Goal: Task Accomplishment & Management: Use online tool/utility

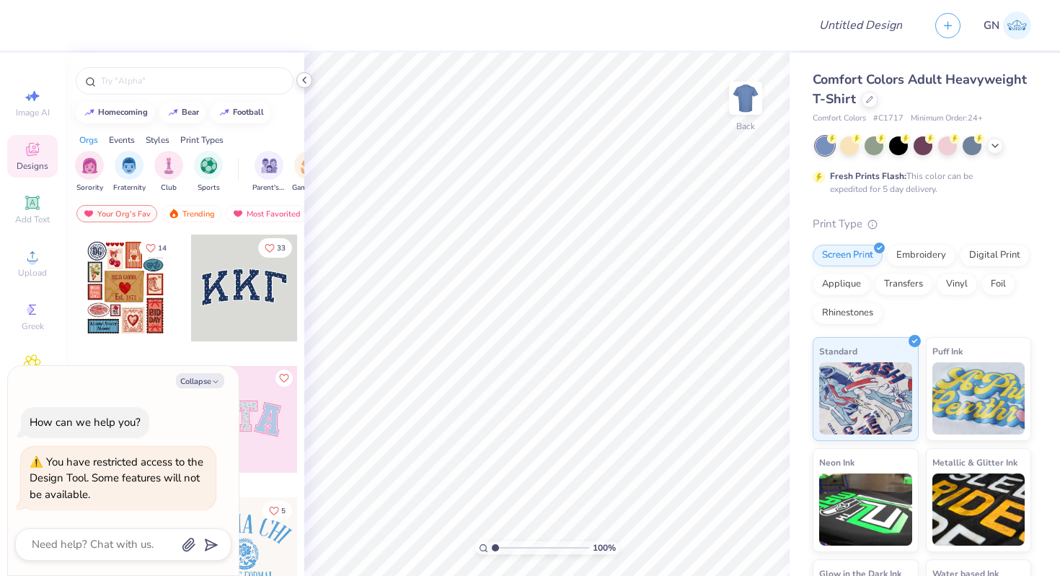
click at [302, 80] on icon at bounding box center [305, 80] width 12 height 12
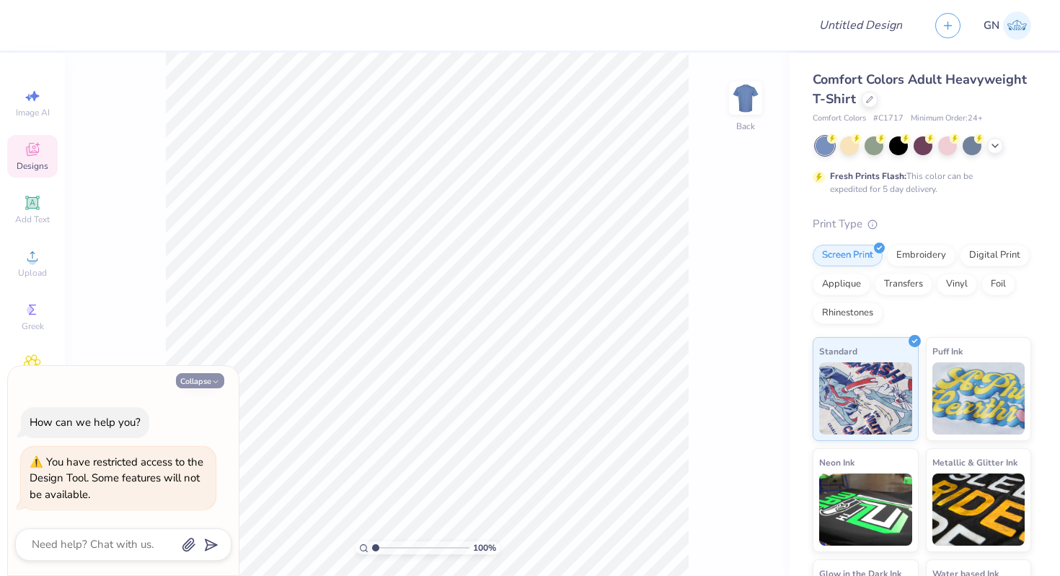
click at [208, 379] on button "Collapse" at bounding box center [200, 380] width 48 height 15
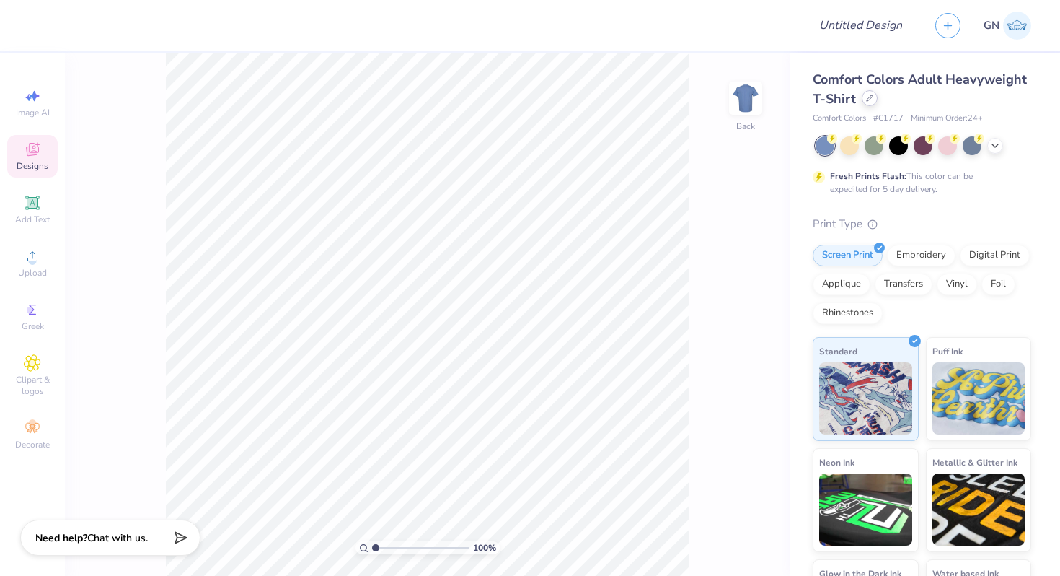
click at [867, 100] on icon at bounding box center [870, 98] width 6 height 6
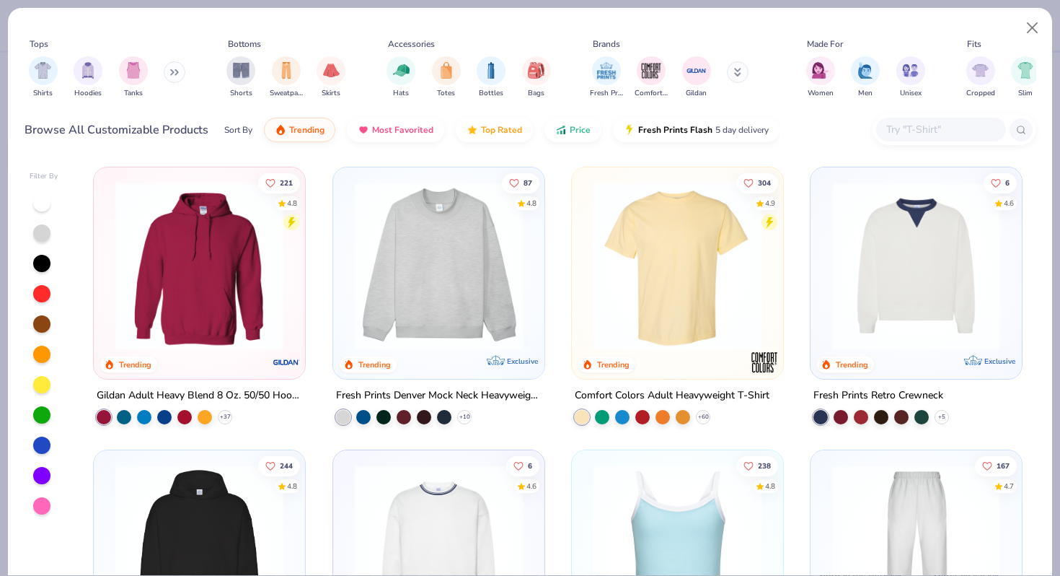
click at [206, 505] on img at bounding box center [199, 549] width 182 height 168
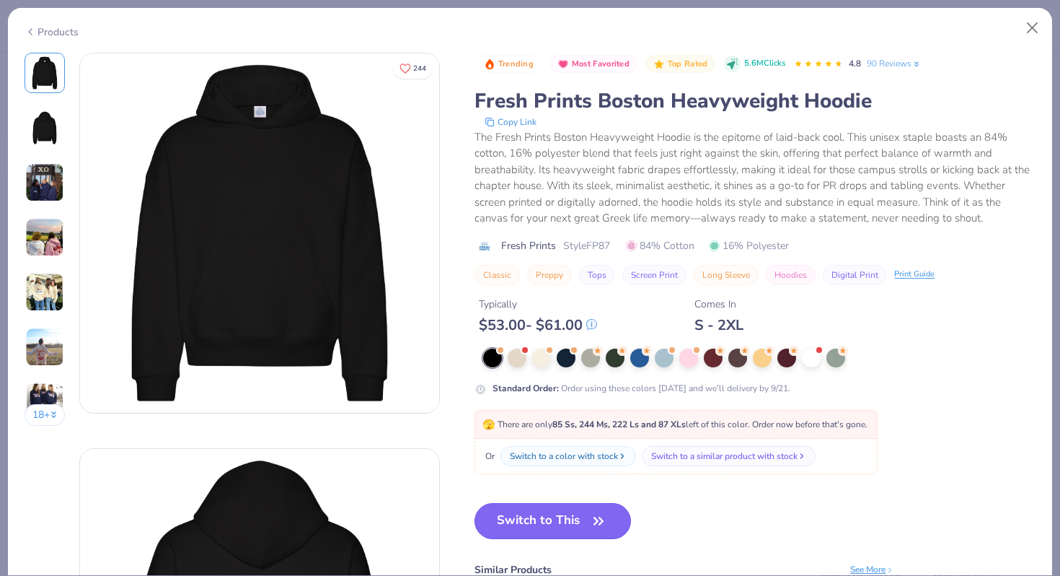
click at [563, 519] on button "Switch to This" at bounding box center [553, 521] width 157 height 36
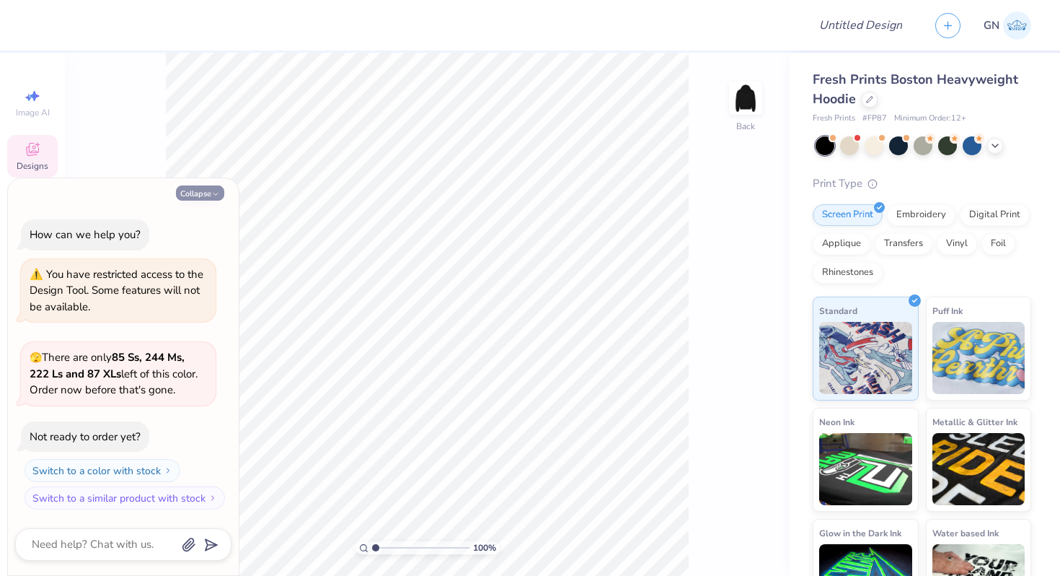
click at [208, 194] on button "Collapse" at bounding box center [200, 192] width 48 height 15
type textarea "x"
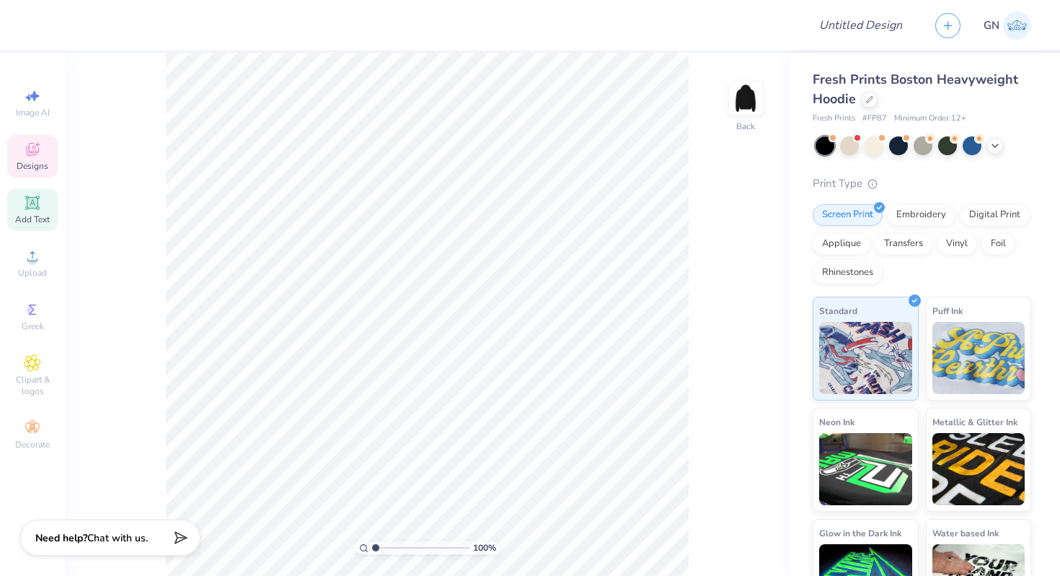
click at [32, 198] on icon at bounding box center [32, 202] width 11 height 11
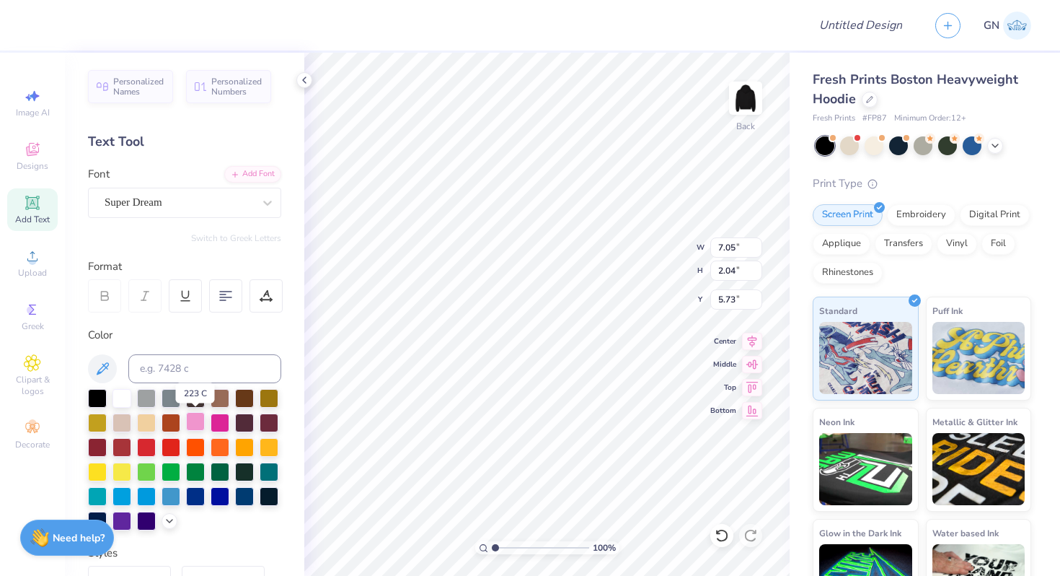
scroll to position [120, 0]
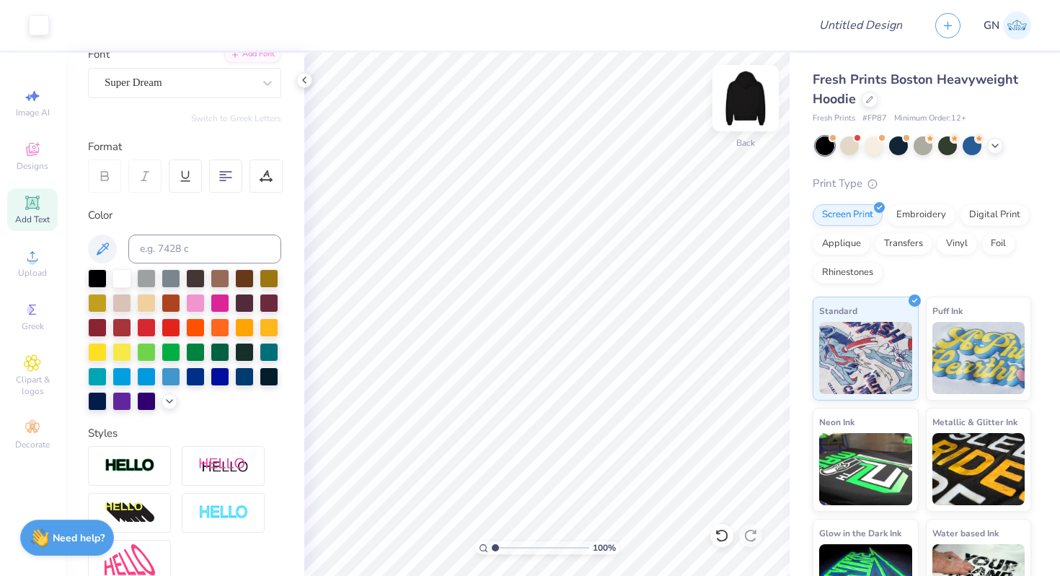
click at [749, 98] on img at bounding box center [746, 98] width 58 height 58
click at [755, 97] on img at bounding box center [746, 98] width 58 height 58
type textarea "TEccxcxXT"
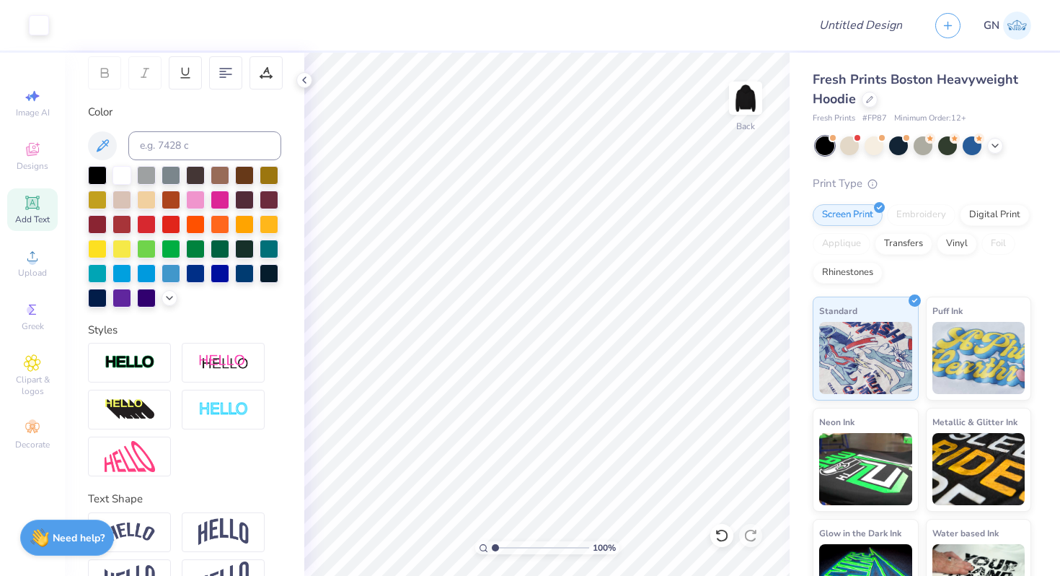
scroll to position [263, 0]
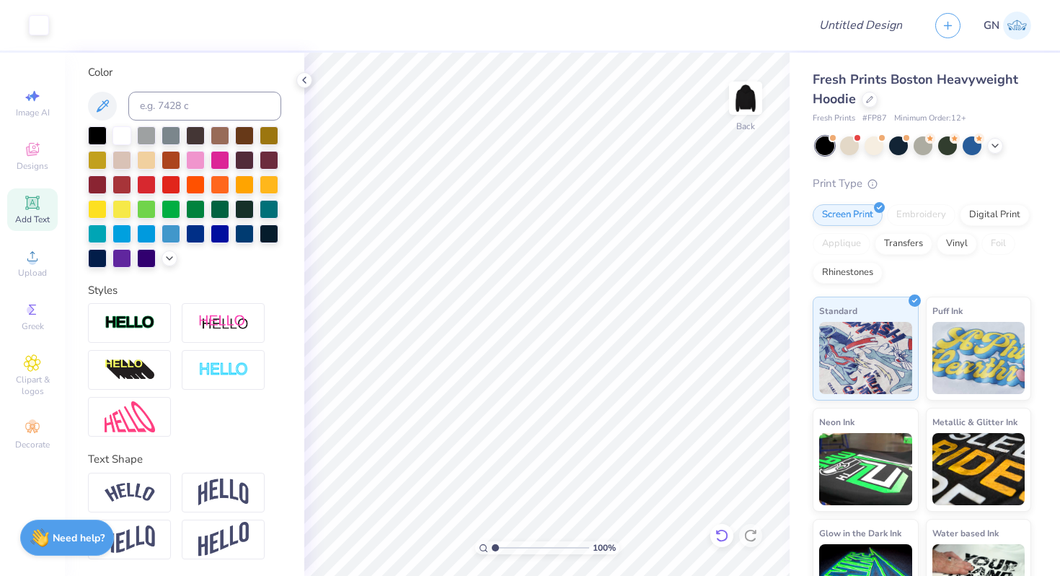
click at [723, 537] on icon at bounding box center [722, 535] width 14 height 14
click at [728, 536] on icon at bounding box center [722, 535] width 14 height 14
click at [35, 158] on div "Designs" at bounding box center [32, 156] width 50 height 43
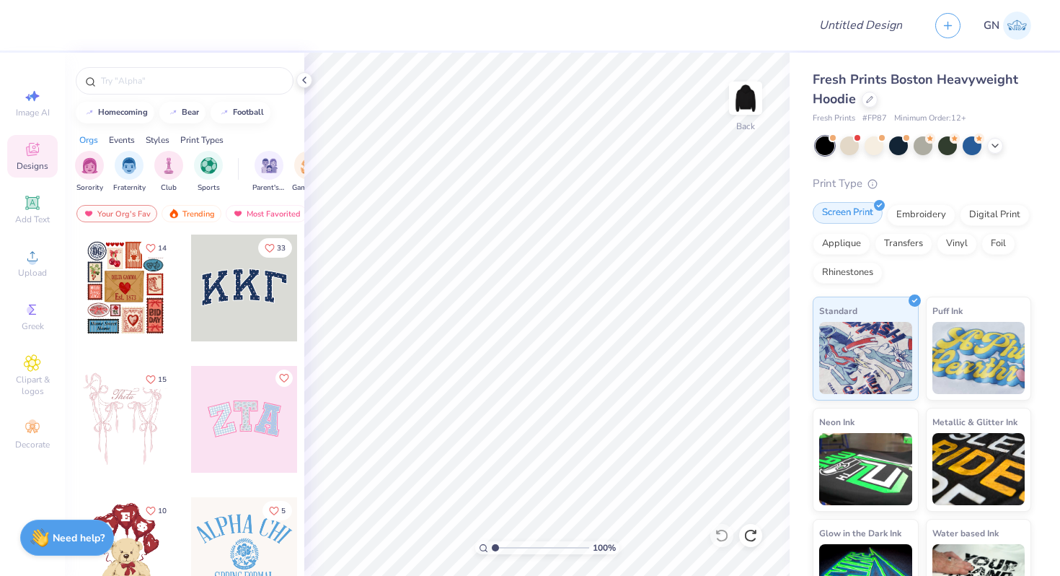
click at [854, 214] on div "Screen Print" at bounding box center [848, 213] width 70 height 22
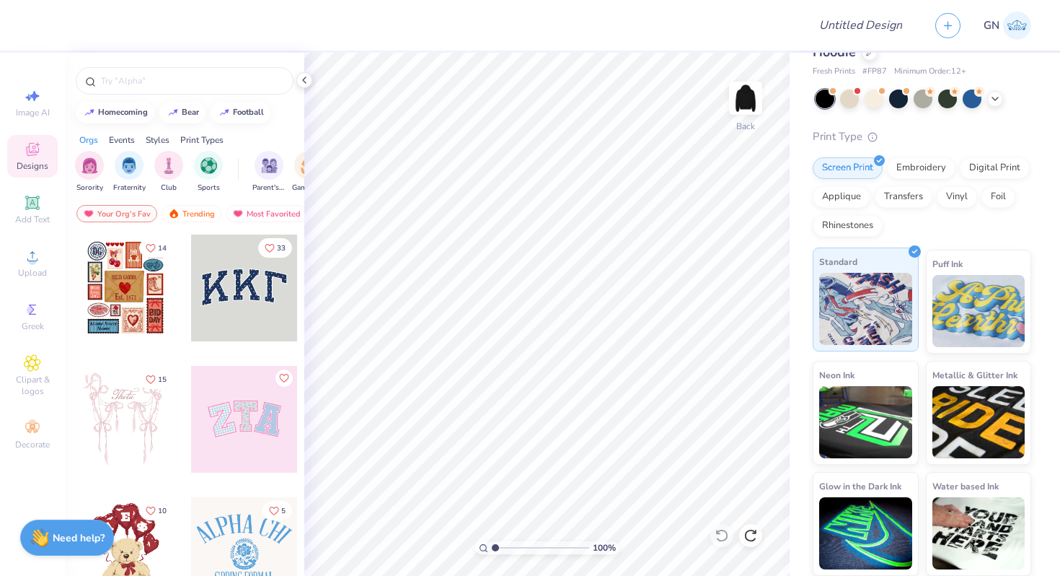
scroll to position [0, 0]
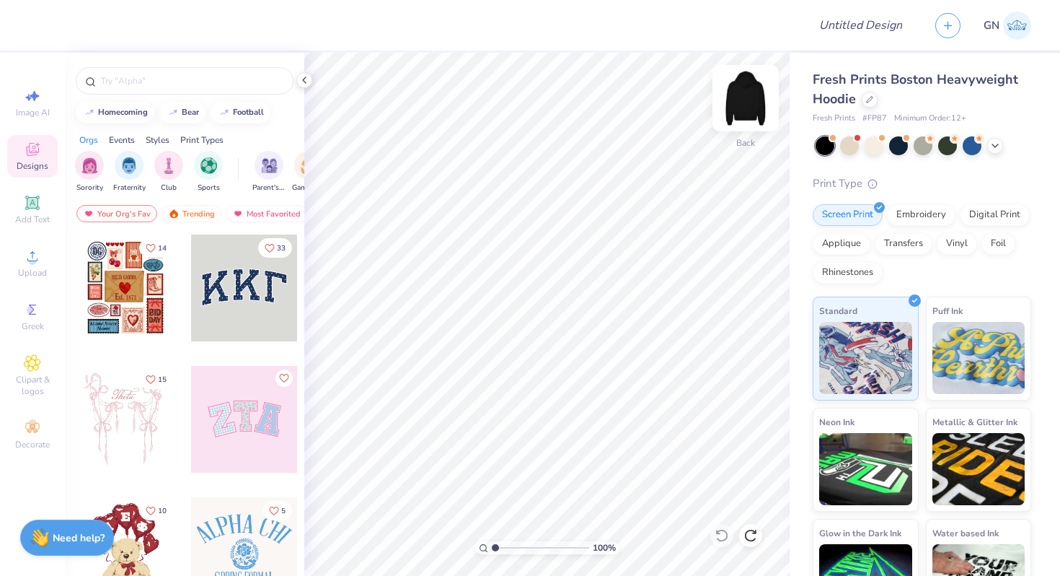
click at [736, 100] on img at bounding box center [746, 98] width 58 height 58
click at [742, 97] on img at bounding box center [746, 98] width 58 height 58
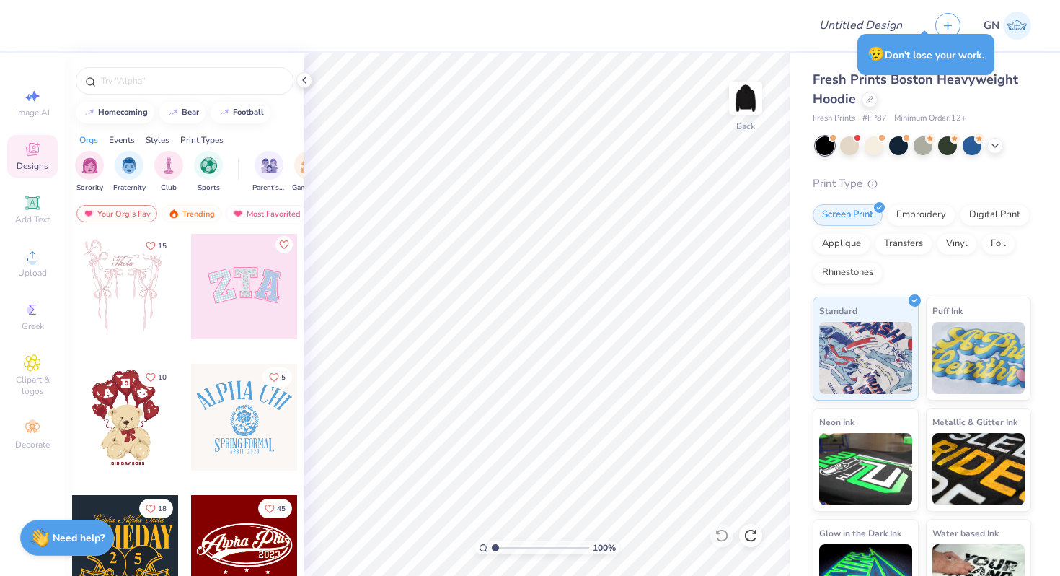
scroll to position [345, 0]
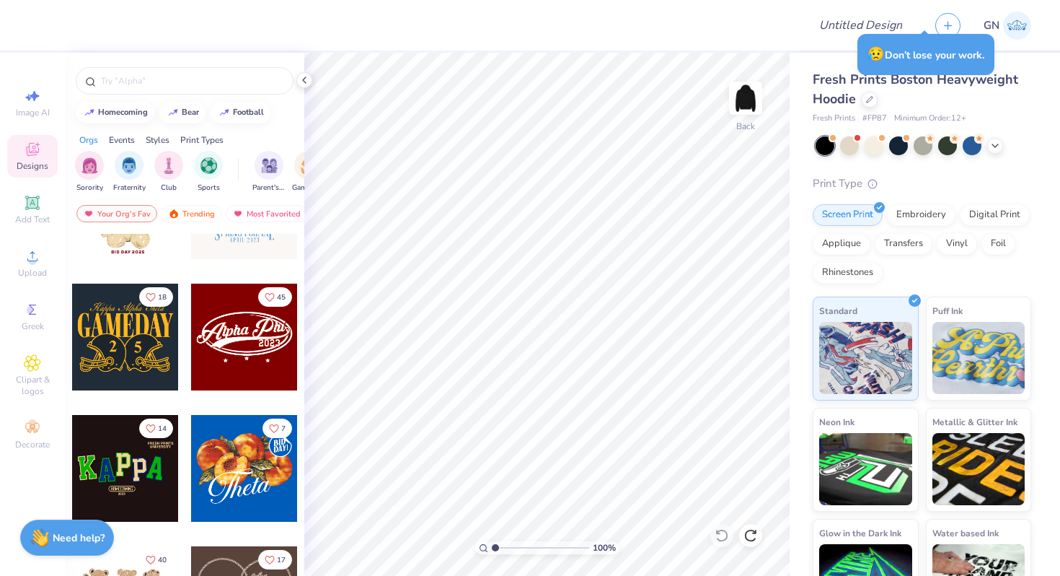
click at [115, 343] on div at bounding box center [125, 336] width 107 height 107
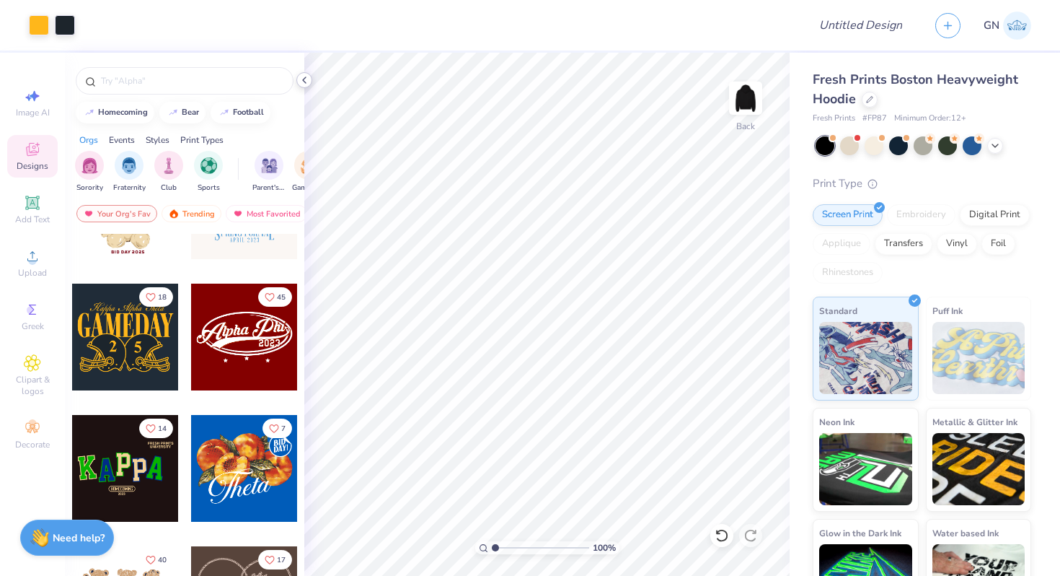
click at [309, 79] on icon at bounding box center [305, 80] width 12 height 12
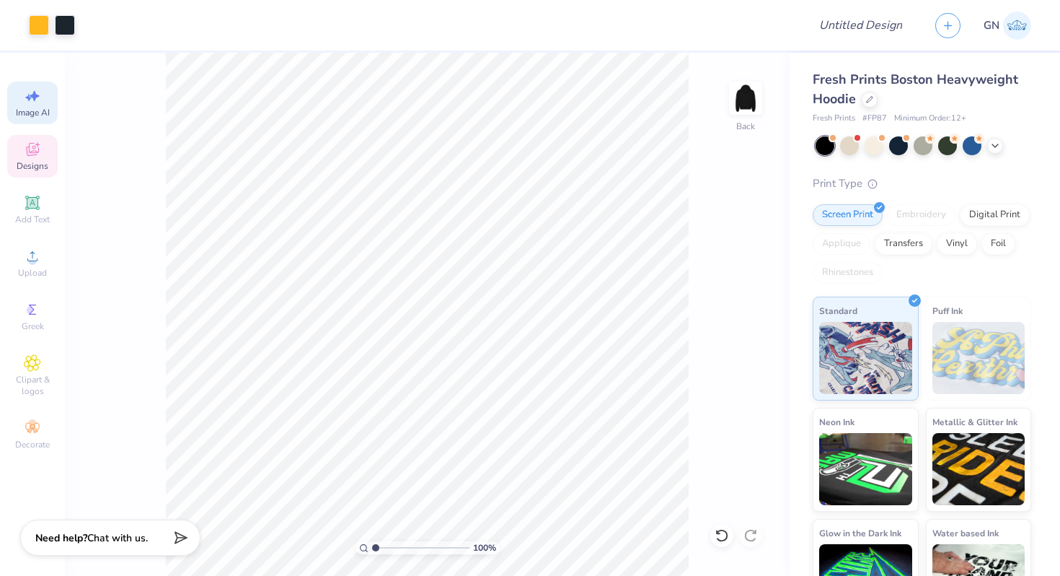
click at [30, 110] on span "Image AI" at bounding box center [33, 113] width 34 height 12
select select "4"
